Goal: Transaction & Acquisition: Purchase product/service

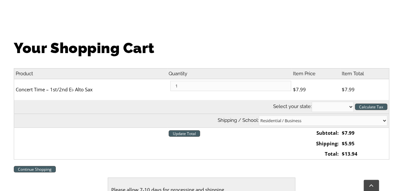
scroll to position [180, 0]
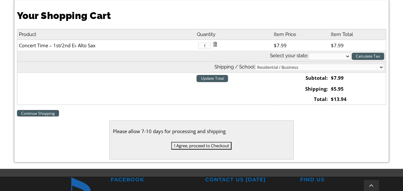
click at [333, 56] on select "[US_STATE] [US_STATE] [US_STATE] [US_STATE] [US_STATE] [US_STATE] [US_STATE] [U…" at bounding box center [330, 56] width 42 height 7
select select "PA"
click at [309, 53] on select "[US_STATE] [US_STATE] [US_STATE] [US_STATE] [US_STATE] [US_STATE] [US_STATE] [U…" at bounding box center [330, 56] width 42 height 7
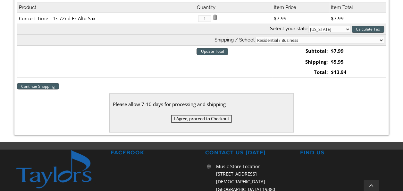
scroll to position [212, 0]
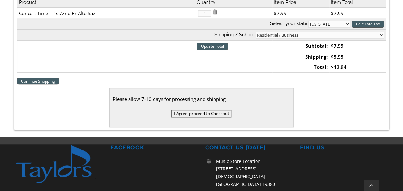
click at [188, 112] on input "I Agree, proceed to Checkout" at bounding box center [201, 113] width 60 height 8
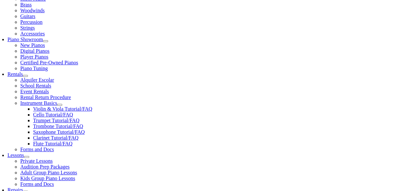
scroll to position [162, 0]
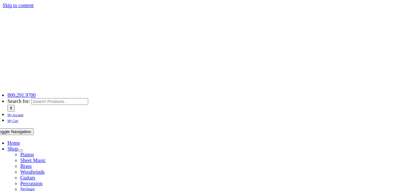
select select "PA"
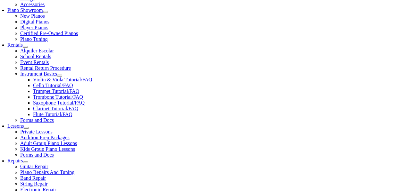
scroll to position [191, 0]
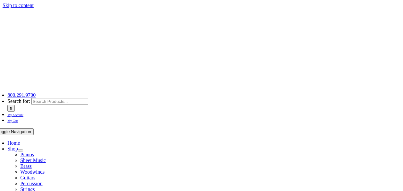
select select
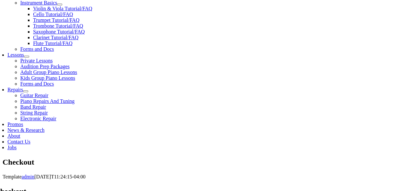
scroll to position [262, 0]
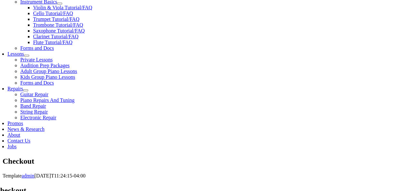
type input "[PERSON_NAME]"
type input "[STREET_ADDRESS]"
type input "Media"
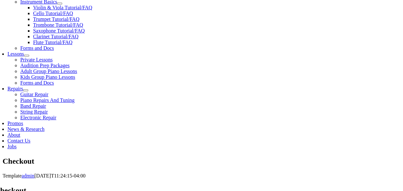
select select "PA"
type input "19063"
select select "mastercard"
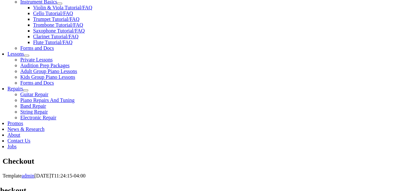
type input "[CREDIT_CARD_NUMBER]"
select select "01"
select select "2029"
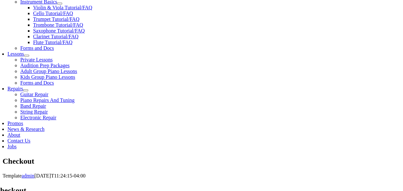
type input "113"
type input "5103257673"
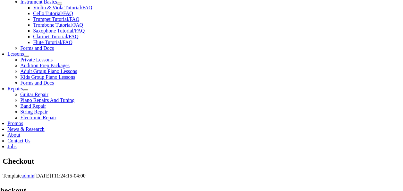
type input "[EMAIL_ADDRESS][DOMAIN_NAME]"
